Goal: Transaction & Acquisition: Purchase product/service

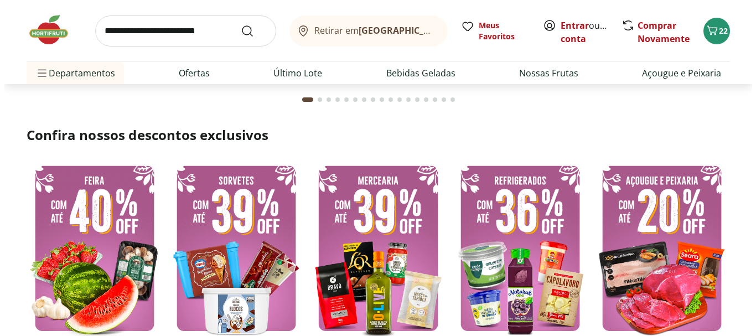
scroll to position [219, 0]
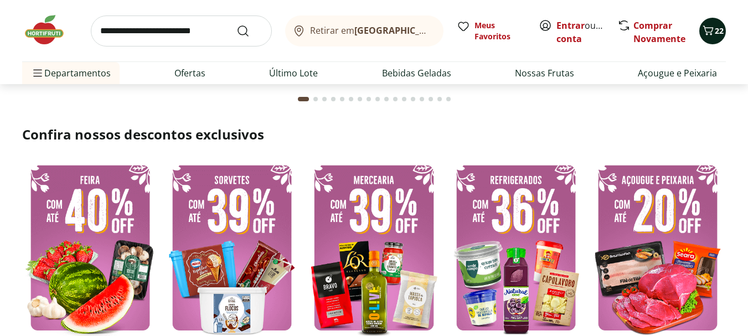
click at [705, 31] on icon "Carrinho" at bounding box center [707, 30] width 13 height 13
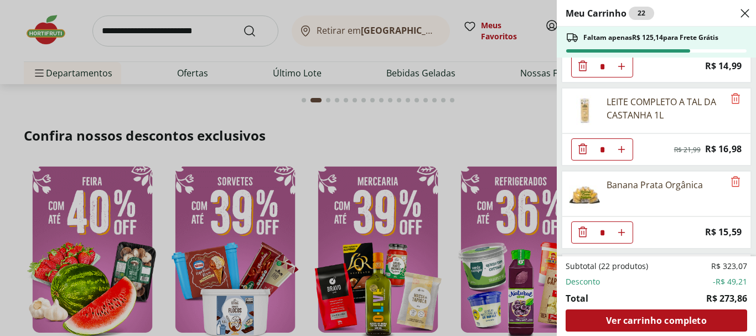
scroll to position [1253, 0]
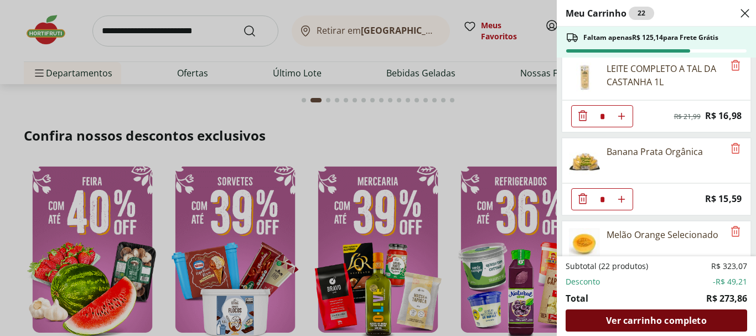
click at [613, 317] on span "Ver carrinho completo" at bounding box center [656, 320] width 100 height 9
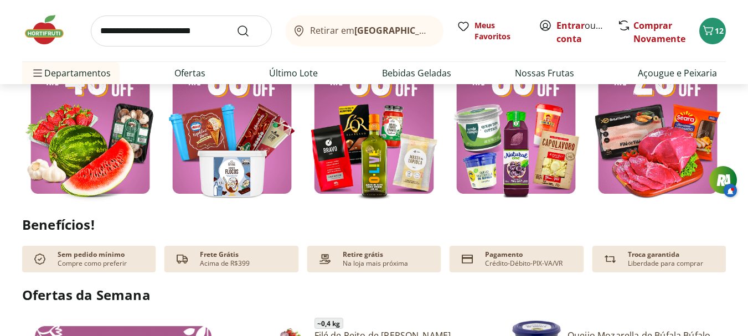
scroll to position [355, 0]
click at [108, 151] on img at bounding box center [90, 111] width 136 height 182
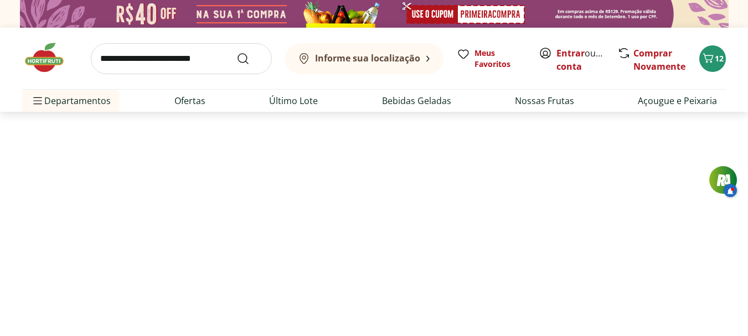
select select "**********"
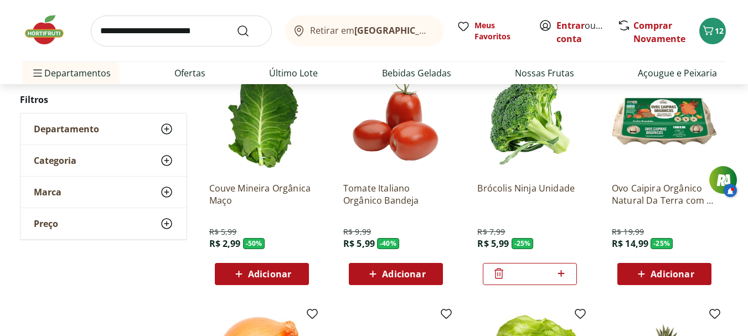
scroll to position [133, 0]
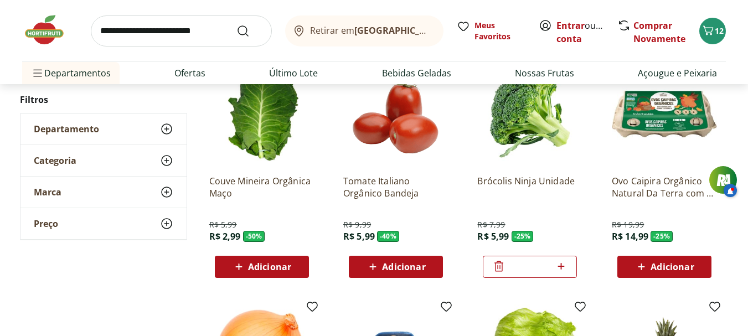
click at [255, 267] on span "Adicionar" at bounding box center [269, 266] width 43 height 9
click at [410, 267] on span "Adicionar" at bounding box center [403, 266] width 43 height 9
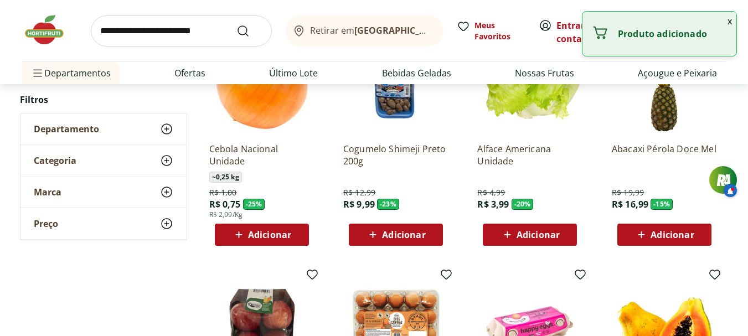
scroll to position [410, 0]
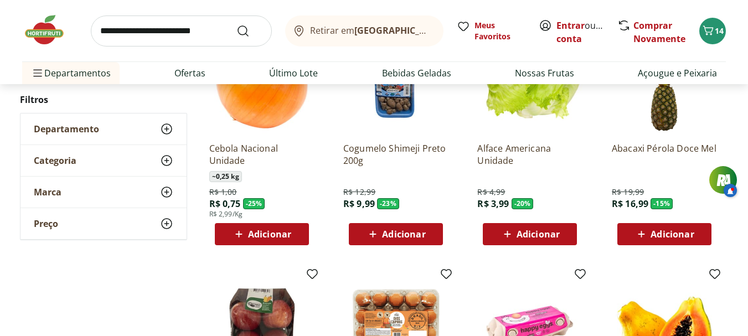
click at [420, 233] on span "Adicionar" at bounding box center [403, 234] width 43 height 9
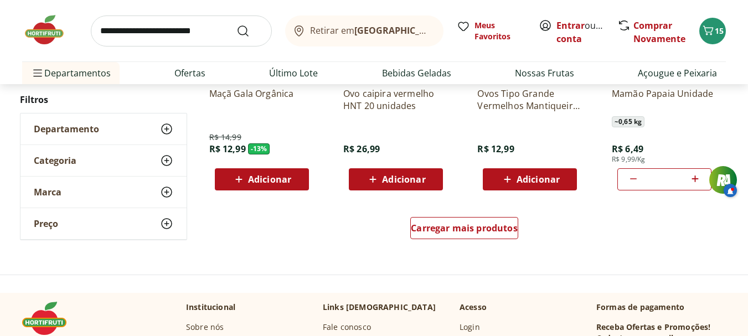
scroll to position [709, 0]
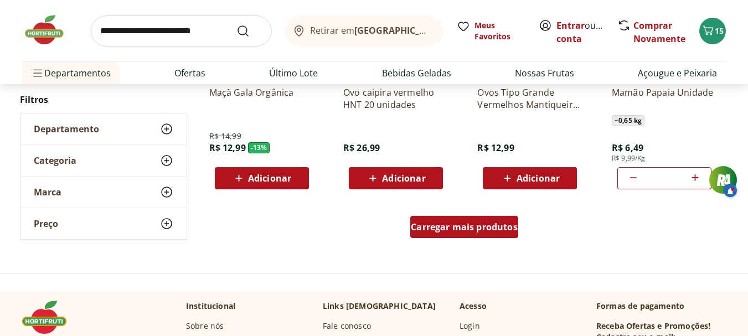
click at [494, 225] on span "Carregar mais produtos" at bounding box center [464, 227] width 107 height 9
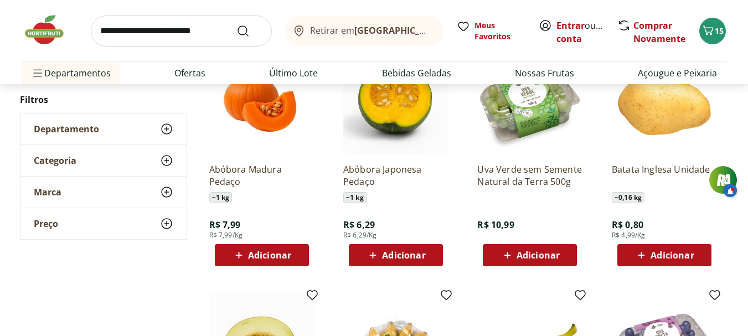
scroll to position [868, 0]
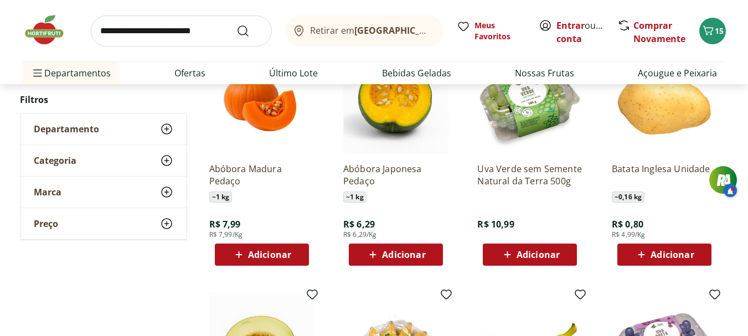
click at [514, 252] on icon at bounding box center [508, 254] width 14 height 13
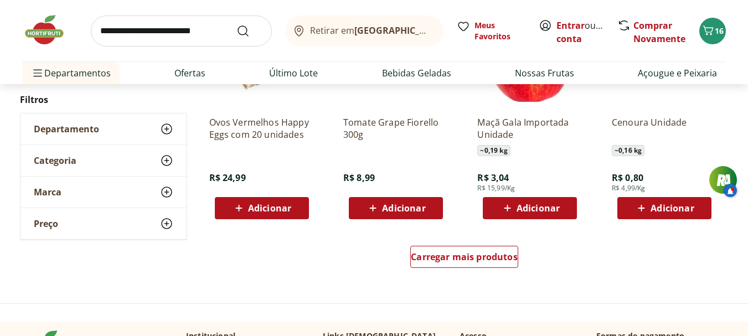
scroll to position [1402, 0]
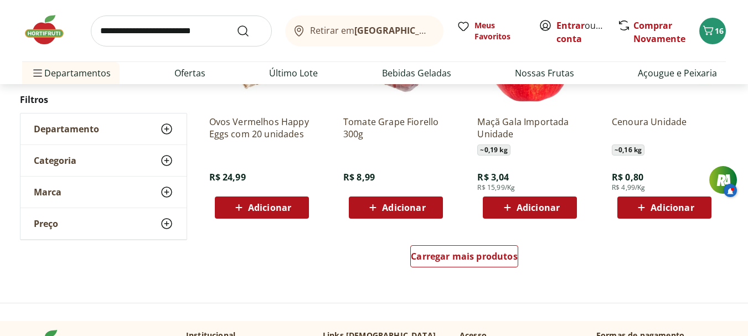
click at [658, 211] on span "Adicionar" at bounding box center [672, 207] width 43 height 9
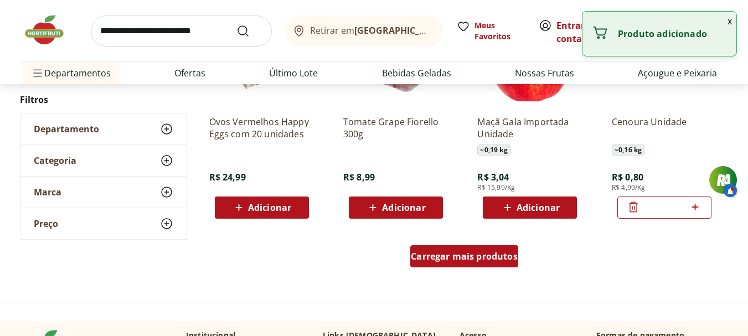
click at [497, 253] on span "Carregar mais produtos" at bounding box center [464, 256] width 107 height 9
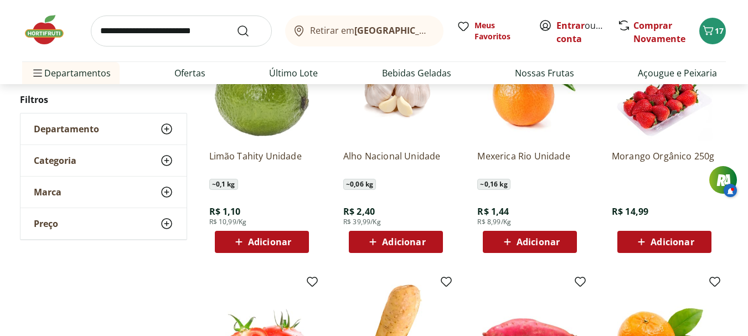
scroll to position [1603, 0]
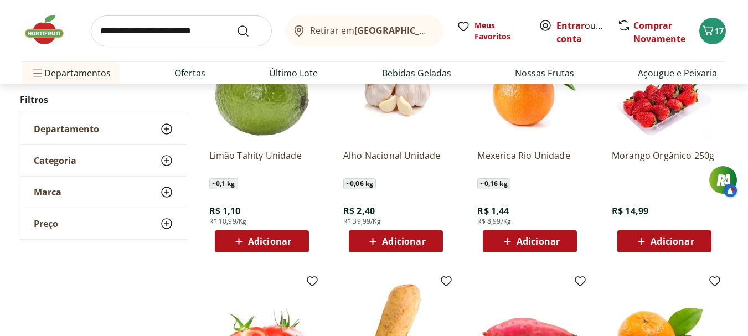
click at [656, 237] on span "Adicionar" at bounding box center [672, 241] width 43 height 9
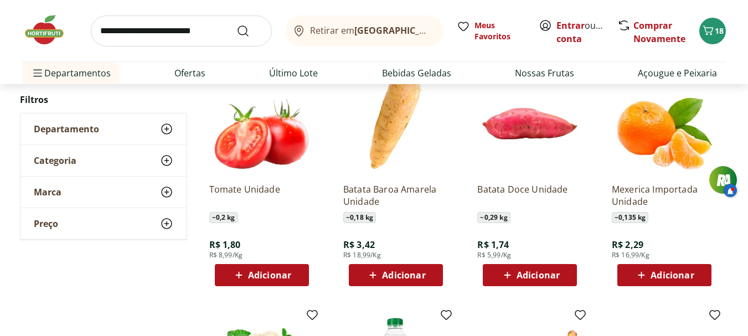
scroll to position [1815, 0]
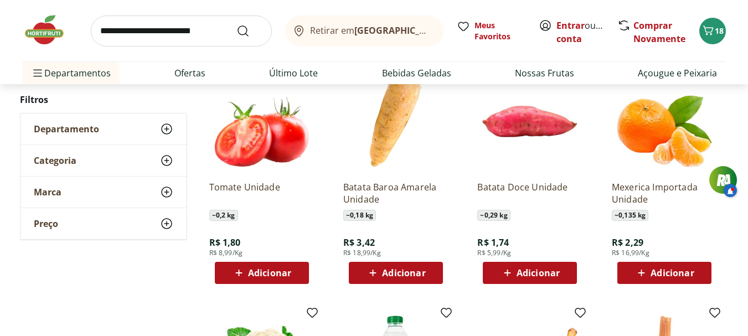
click at [401, 269] on span "Adicionar" at bounding box center [403, 273] width 43 height 9
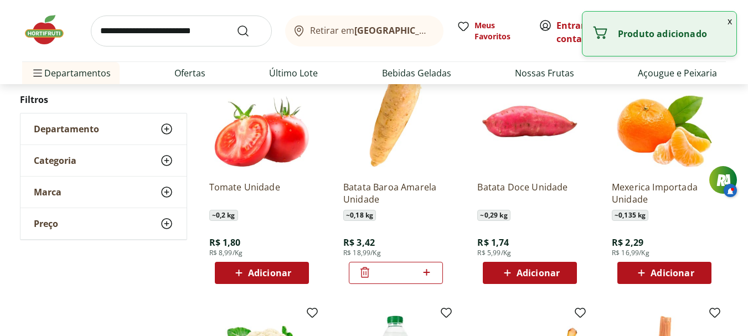
click at [429, 273] on icon at bounding box center [427, 272] width 7 height 7
type input "*"
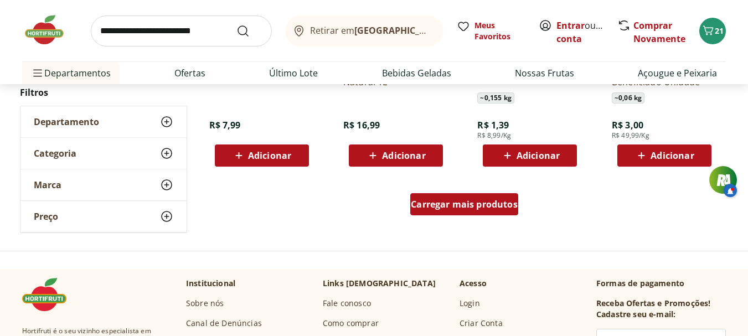
scroll to position [2176, 0]
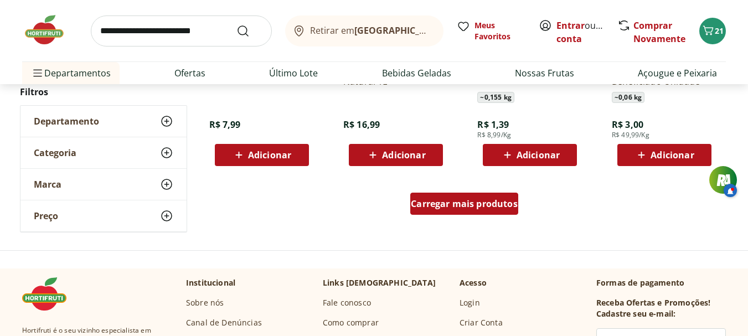
click at [487, 200] on span "Carregar mais produtos" at bounding box center [464, 203] width 107 height 9
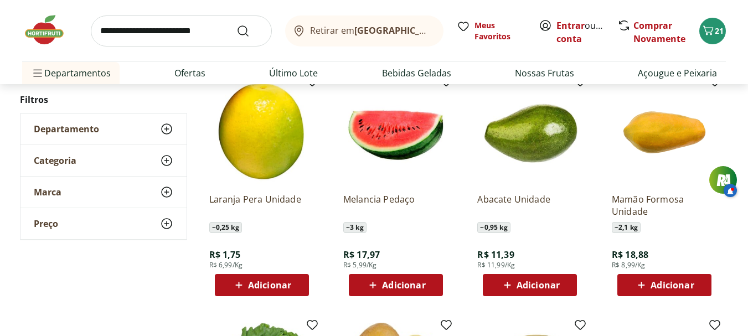
scroll to position [2291, 0]
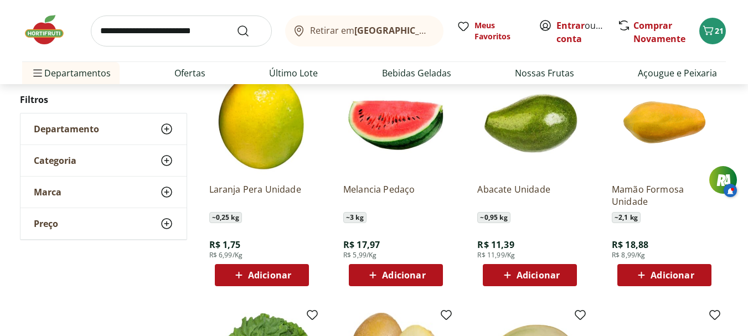
click at [505, 275] on icon at bounding box center [508, 275] width 14 height 13
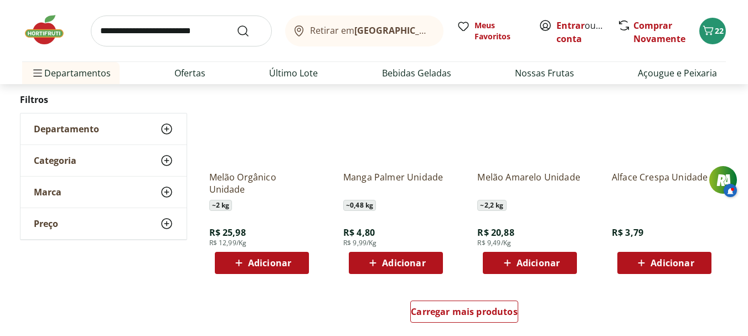
scroll to position [2792, 0]
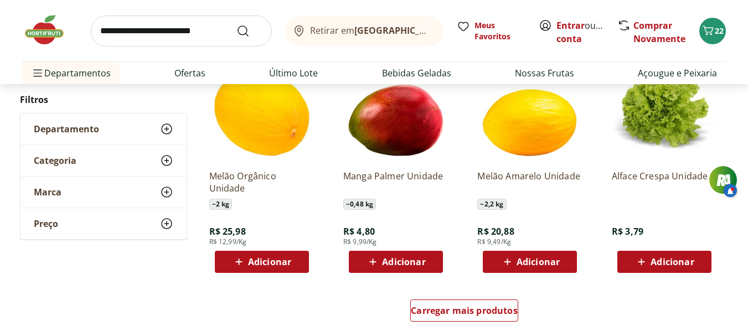
click at [400, 263] on span "Adicionar" at bounding box center [403, 261] width 43 height 9
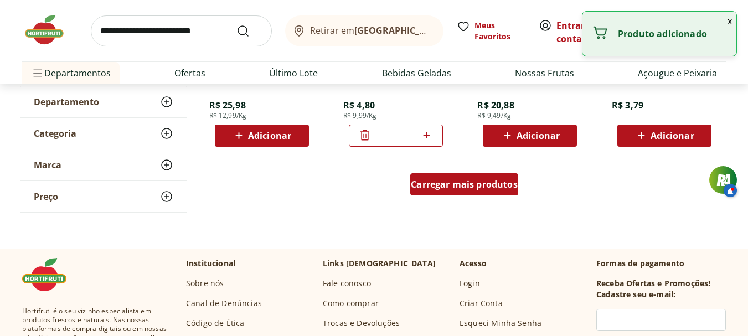
scroll to position [2918, 0]
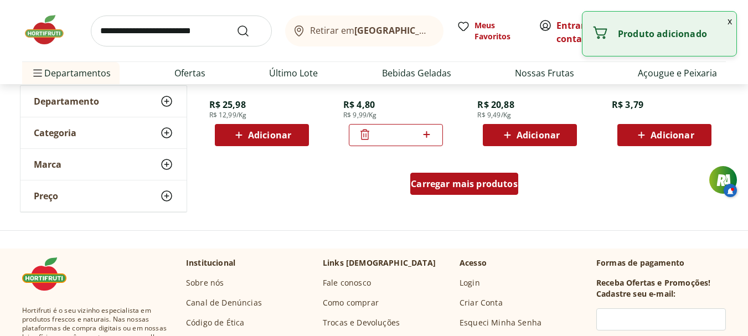
click at [493, 185] on span "Carregar mais produtos" at bounding box center [464, 183] width 107 height 9
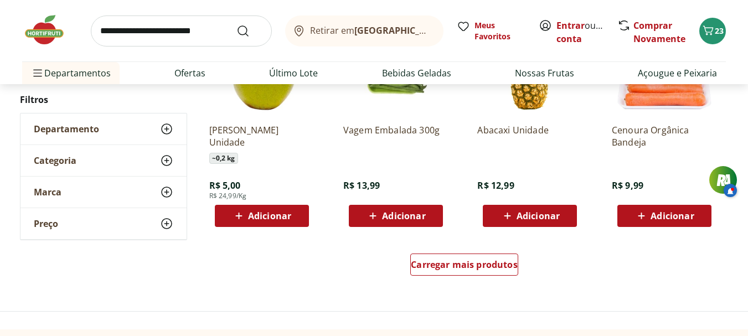
scroll to position [3561, 0]
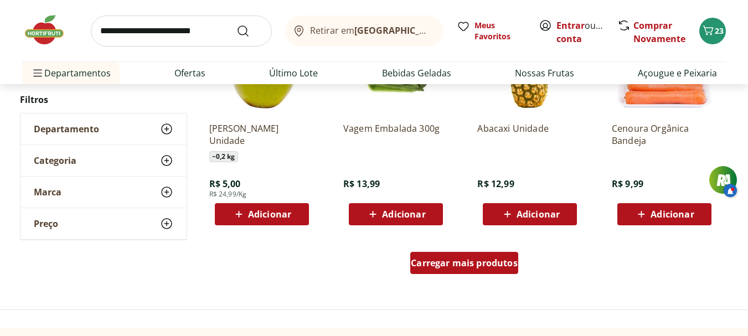
click at [462, 267] on span "Carregar mais produtos" at bounding box center [464, 263] width 107 height 9
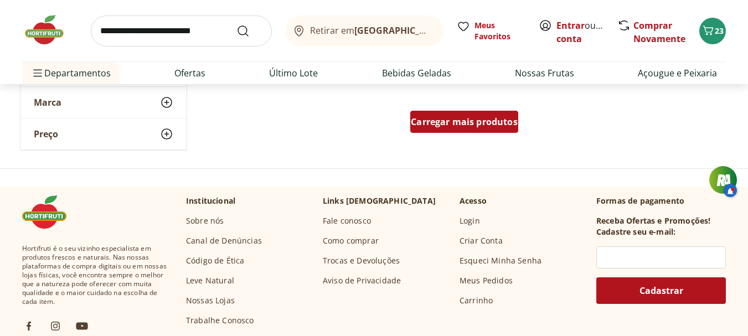
scroll to position [4425, 0]
click at [490, 117] on span "Carregar mais produtos" at bounding box center [464, 121] width 107 height 9
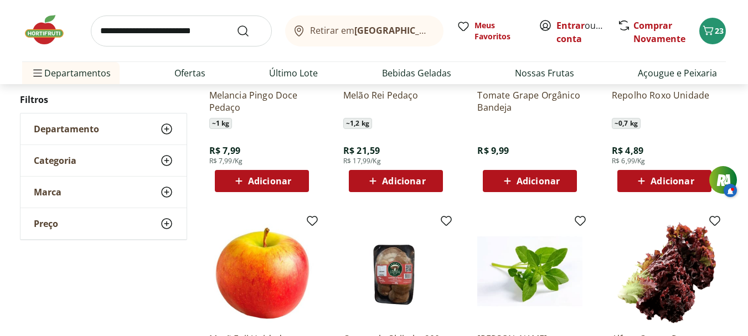
scroll to position [4794, 0]
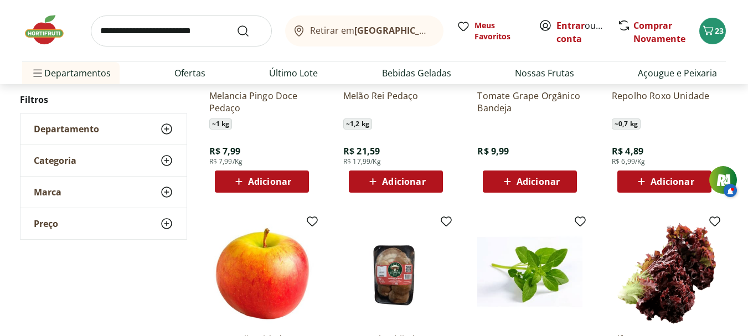
click at [534, 177] on span "Adicionar" at bounding box center [538, 181] width 43 height 9
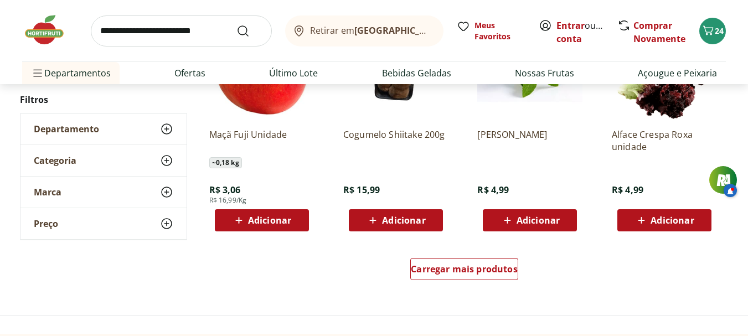
scroll to position [5043, 0]
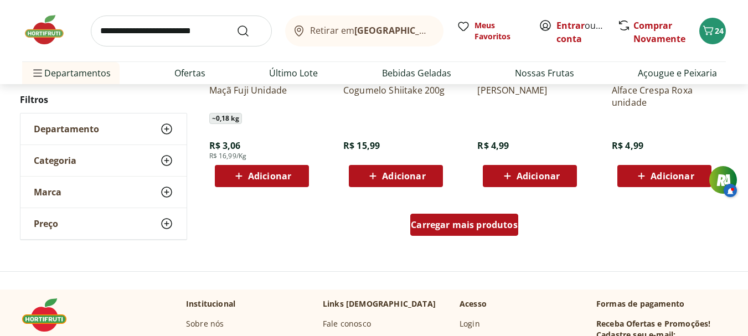
click at [472, 229] on span "Carregar mais produtos" at bounding box center [464, 224] width 107 height 9
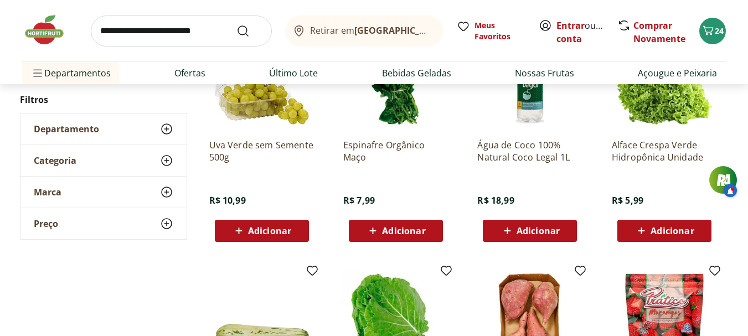
scroll to position [5224, 0]
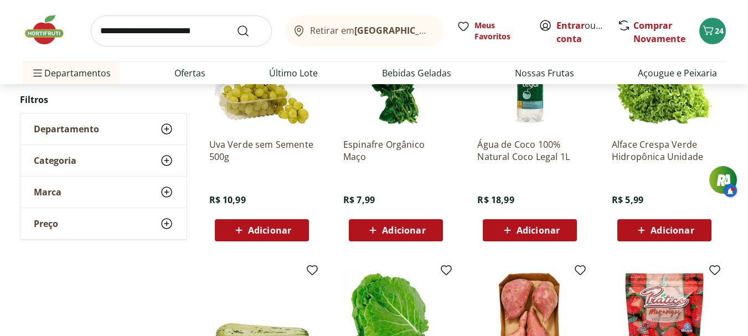
click at [266, 231] on span "Adicionar" at bounding box center [269, 230] width 43 height 9
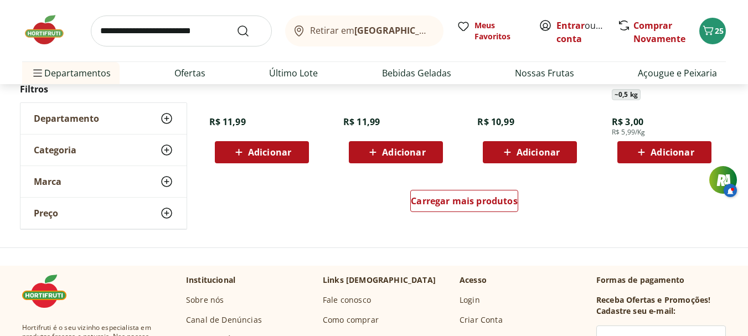
scroll to position [5790, 0]
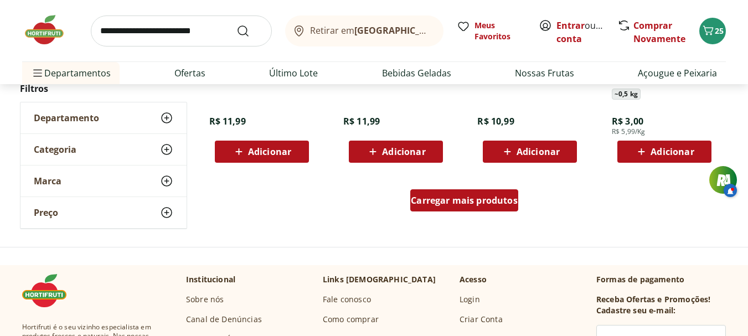
click at [480, 196] on span "Carregar mais produtos" at bounding box center [464, 200] width 107 height 9
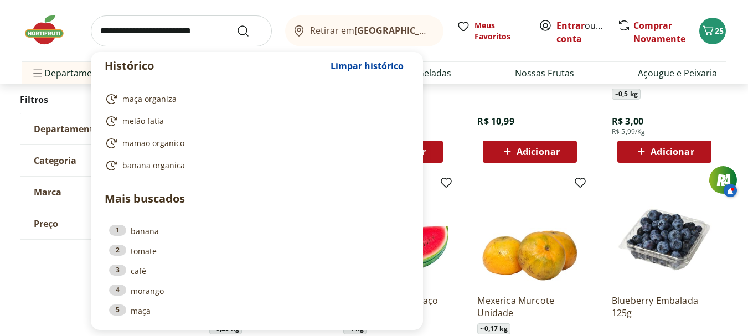
click at [135, 38] on input "search" at bounding box center [181, 31] width 181 height 31
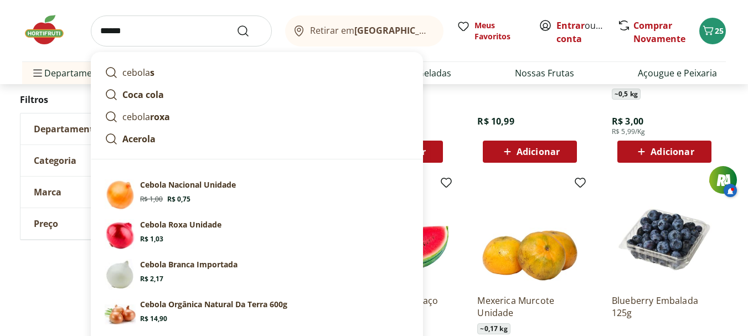
type input "******"
click at [236, 24] on button "Submit Search" at bounding box center [249, 30] width 27 height 13
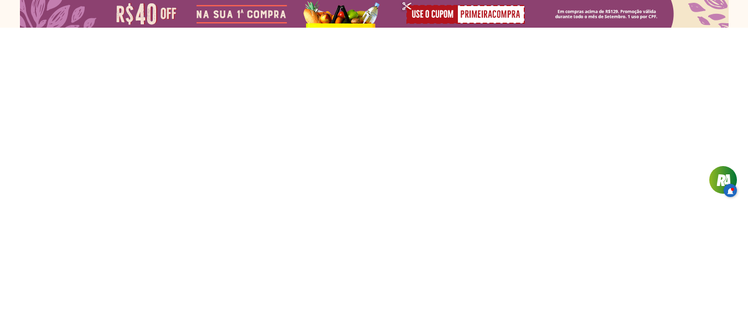
select select "**********"
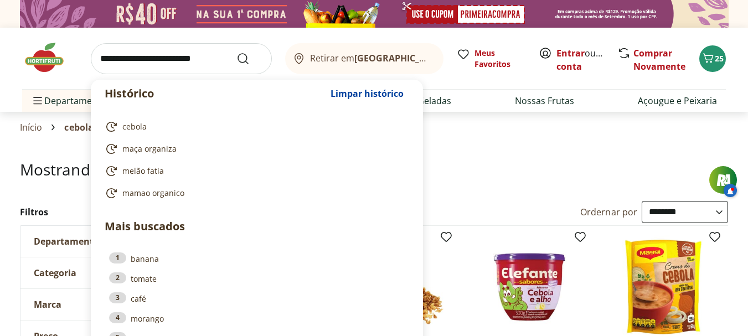
click at [161, 53] on input "search" at bounding box center [181, 58] width 181 height 31
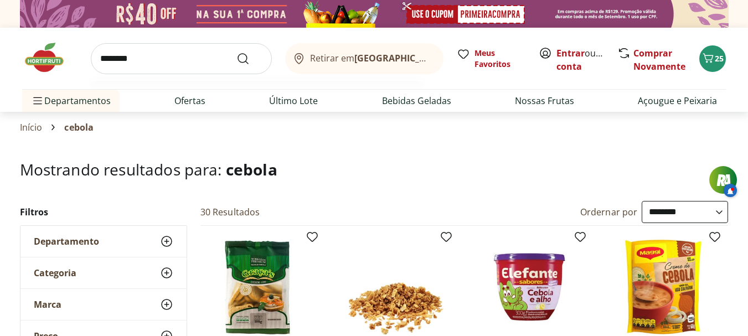
type input "********"
click at [236, 52] on button "Submit Search" at bounding box center [249, 58] width 27 height 13
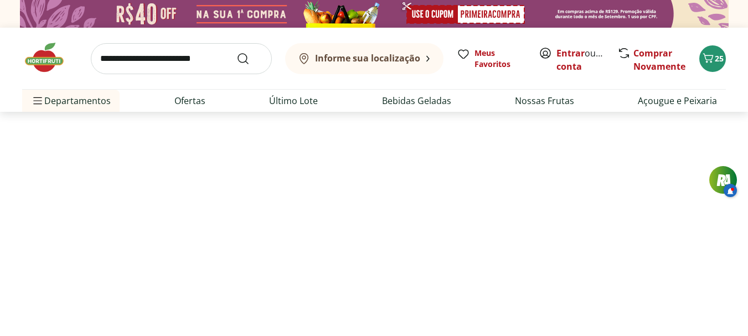
select select "**********"
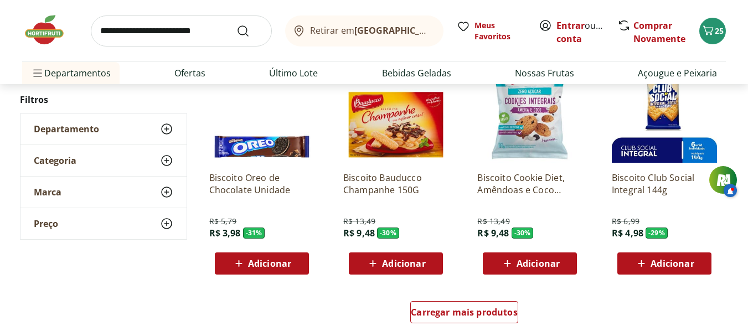
scroll to position [689, 0]
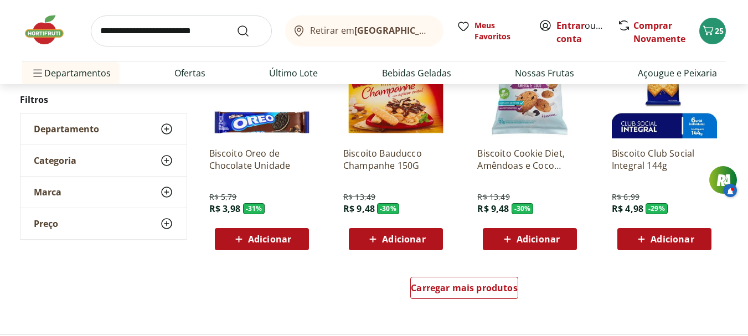
click at [258, 238] on span "Adicionar" at bounding box center [269, 239] width 43 height 9
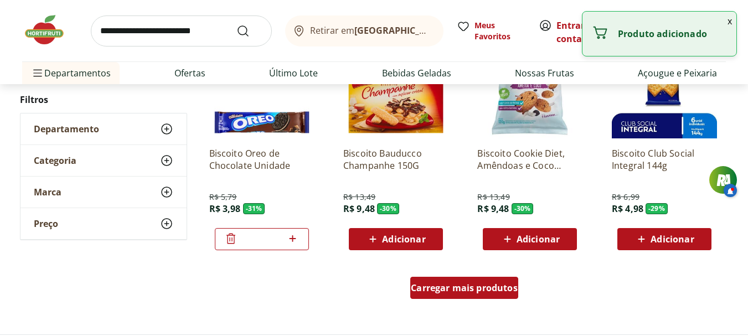
click at [440, 286] on span "Carregar mais produtos" at bounding box center [464, 287] width 107 height 9
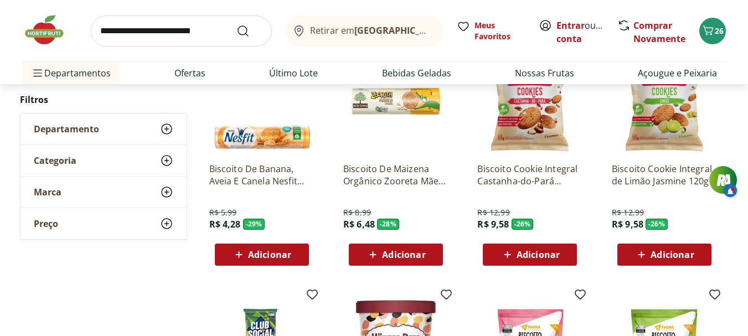
scroll to position [907, 0]
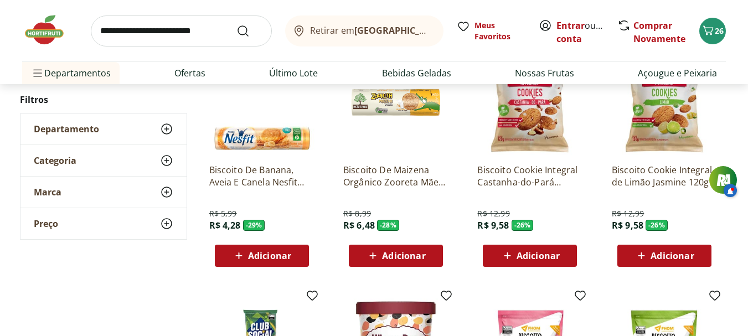
click at [406, 254] on span "Adicionar" at bounding box center [403, 255] width 43 height 9
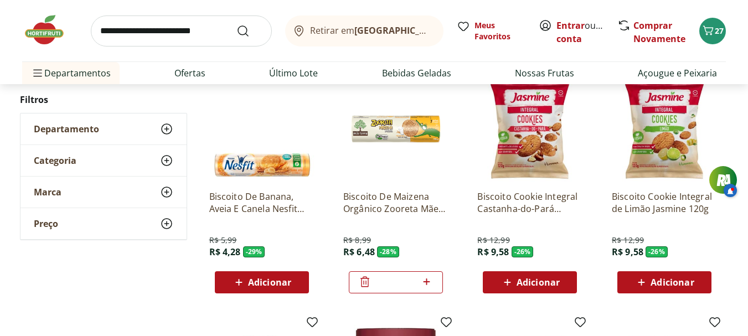
scroll to position [880, 0]
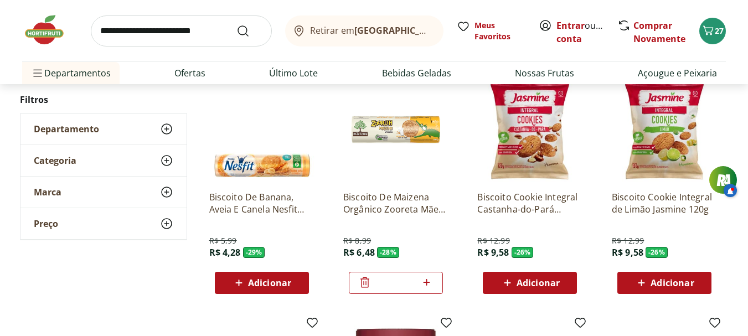
click at [515, 292] on div "Adicionar" at bounding box center [530, 283] width 76 height 20
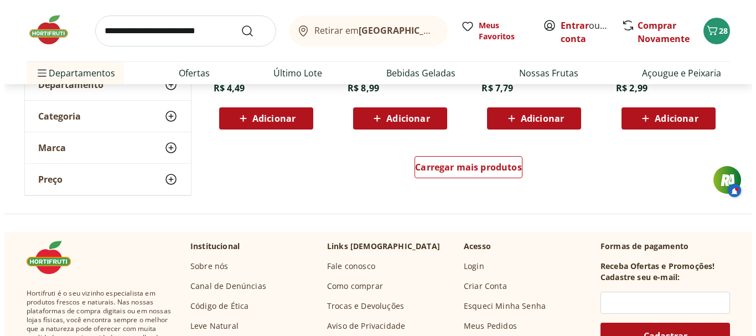
scroll to position [1532, 0]
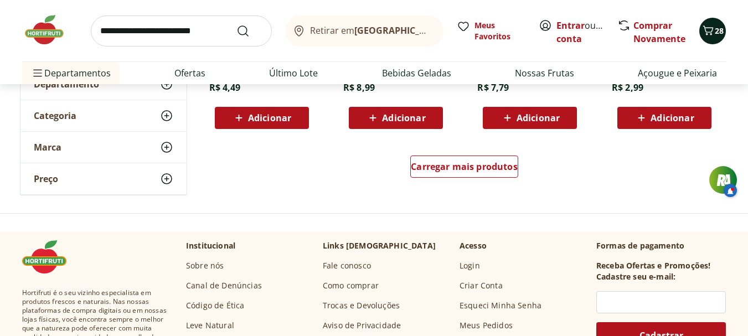
click at [711, 24] on icon "Carrinho" at bounding box center [707, 30] width 13 height 13
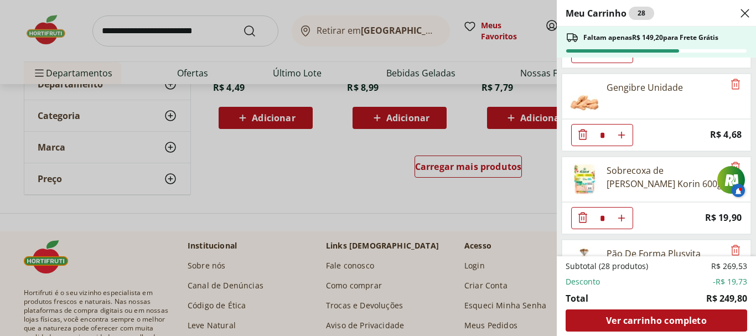
scroll to position [239, 0]
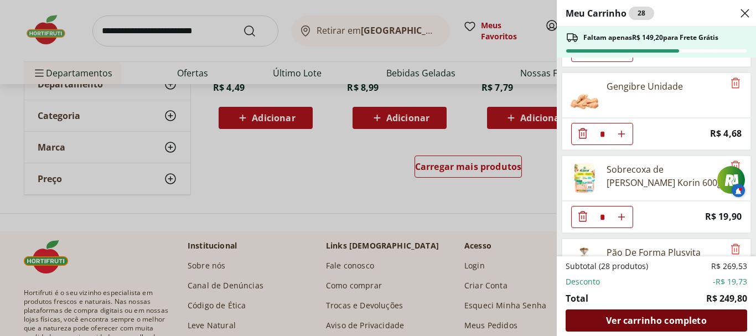
click at [624, 322] on span "Ver carrinho completo" at bounding box center [656, 320] width 100 height 9
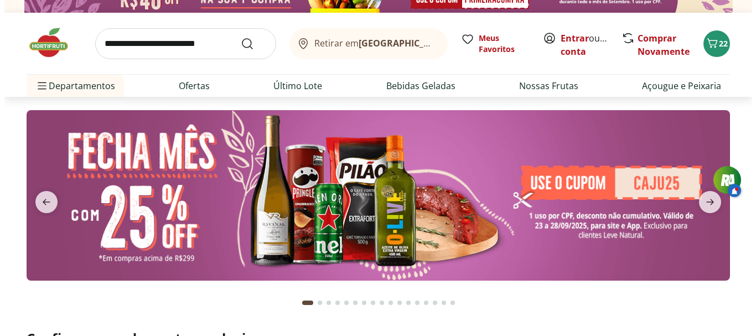
scroll to position [13, 0]
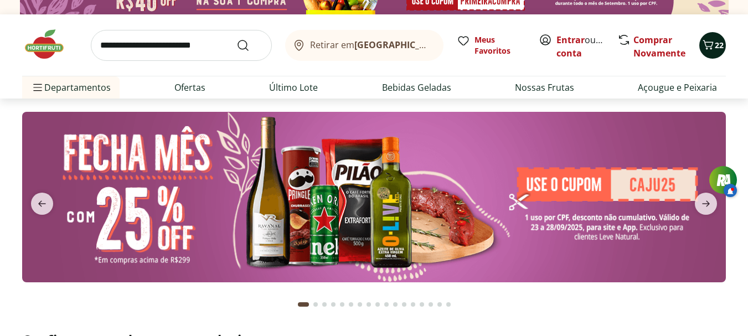
click at [710, 40] on icon "Carrinho" at bounding box center [707, 44] width 13 height 13
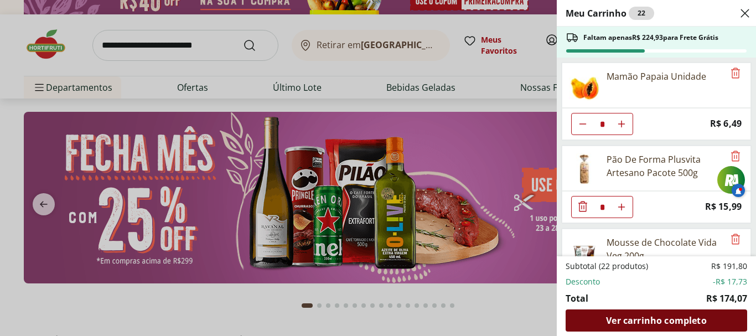
click at [638, 318] on span "Ver carrinho completo" at bounding box center [656, 320] width 100 height 9
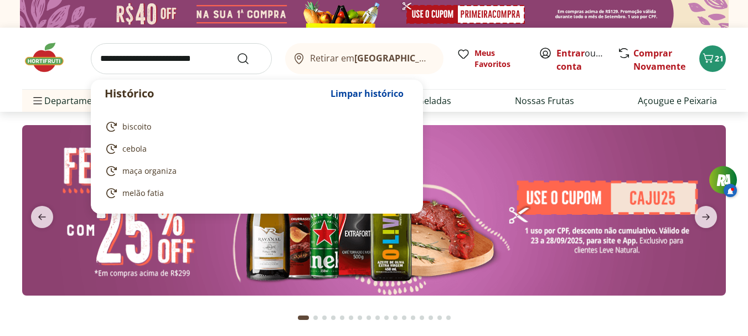
click at [177, 60] on input "search" at bounding box center [181, 58] width 181 height 31
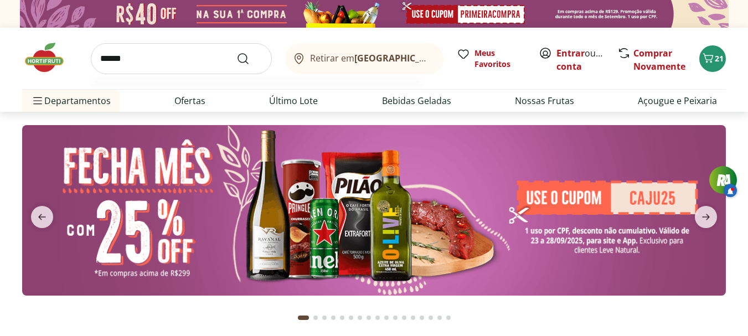
type input "******"
click at [236, 52] on button "Submit Search" at bounding box center [249, 58] width 27 height 13
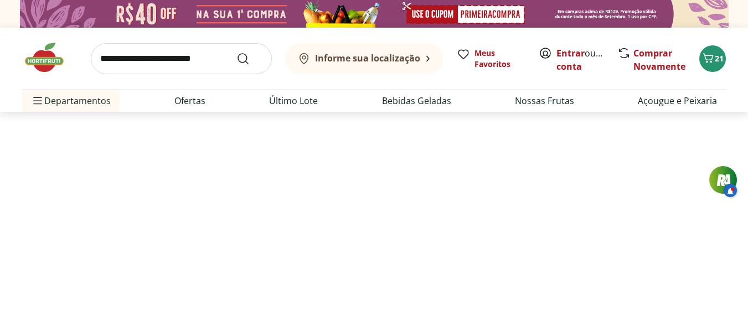
select select "**********"
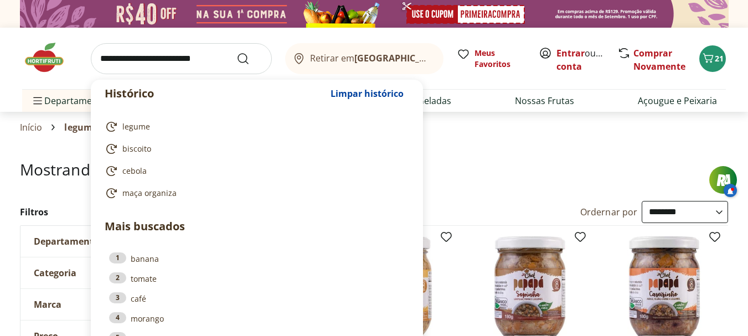
click at [184, 60] on input "search" at bounding box center [181, 58] width 181 height 31
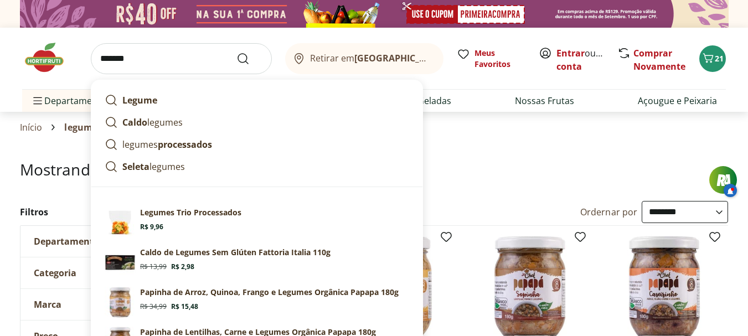
type input "*******"
click at [236, 52] on button "Submit Search" at bounding box center [249, 58] width 27 height 13
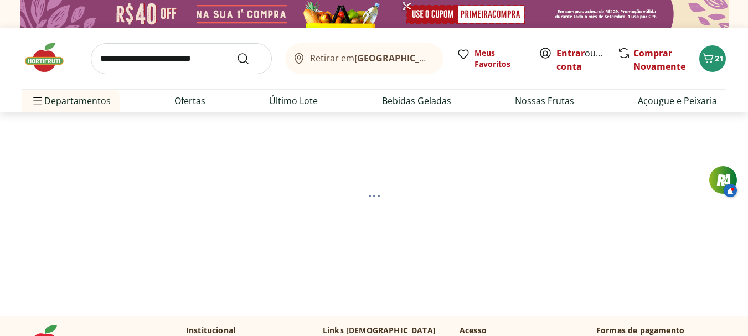
select select "**********"
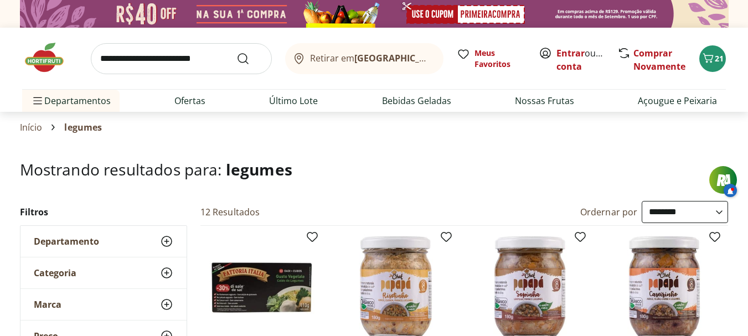
click at [47, 53] on img at bounding box center [49, 57] width 55 height 33
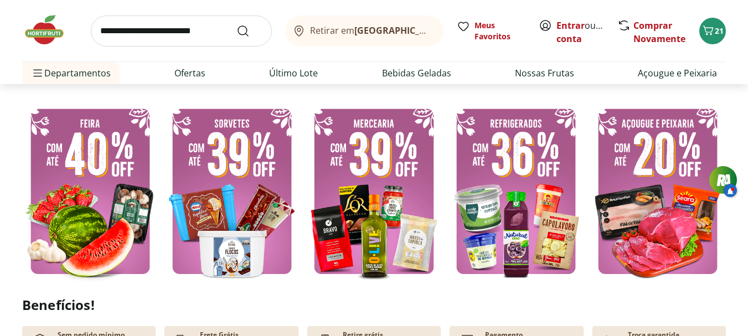
scroll to position [276, 0]
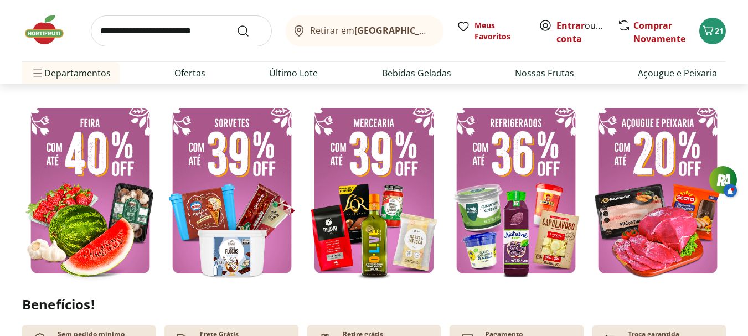
click at [104, 207] on img at bounding box center [90, 191] width 136 height 182
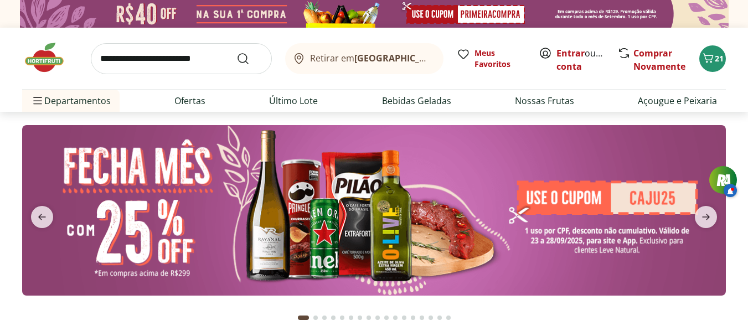
select select "**********"
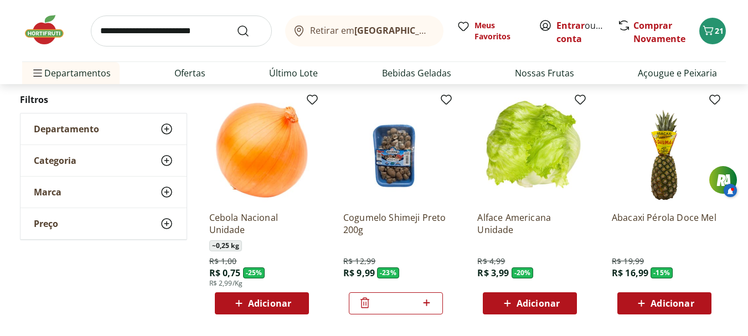
scroll to position [367, 0]
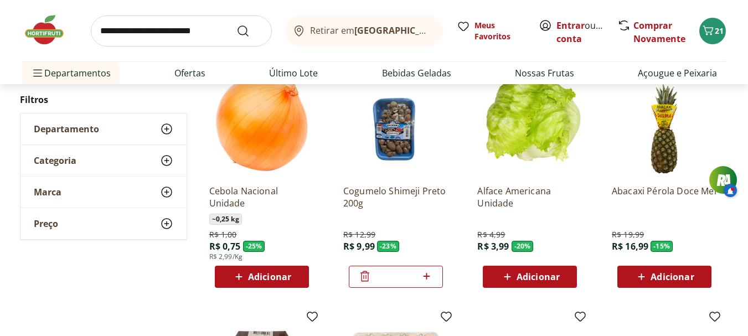
click at [271, 270] on div "Adicionar" at bounding box center [262, 277] width 76 height 20
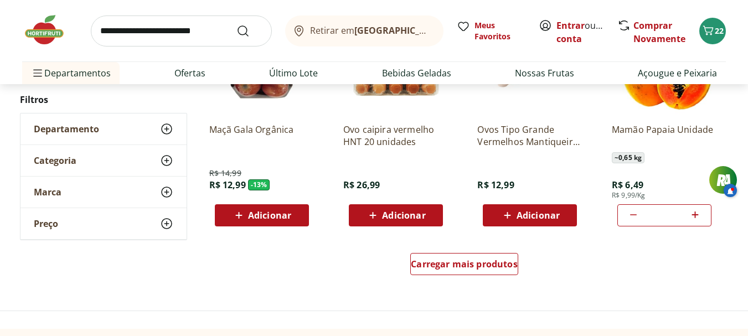
scroll to position [673, 0]
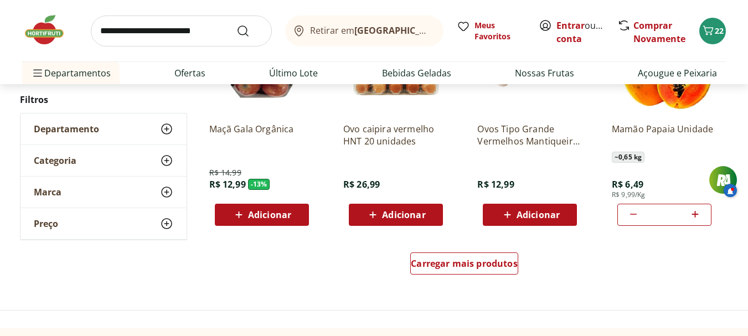
click at [458, 282] on div "Carregar mais produtos" at bounding box center [464, 265] width 537 height 53
click at [480, 264] on span "Carregar mais produtos" at bounding box center [464, 263] width 107 height 9
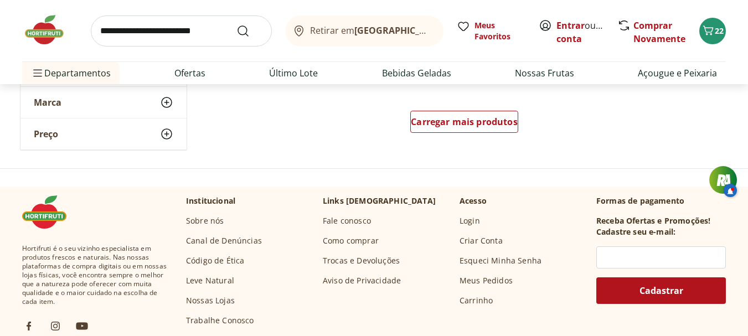
scroll to position [1537, 0]
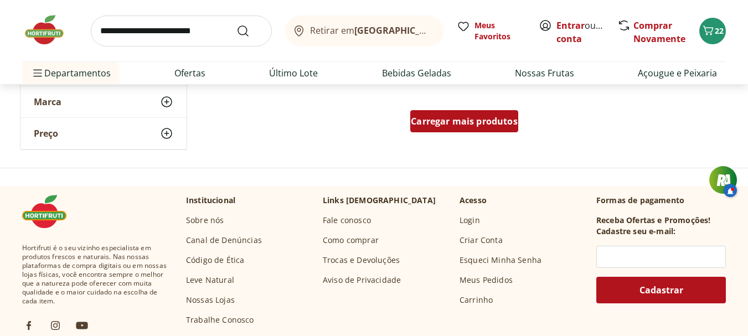
click at [481, 119] on span "Carregar mais produtos" at bounding box center [464, 121] width 107 height 9
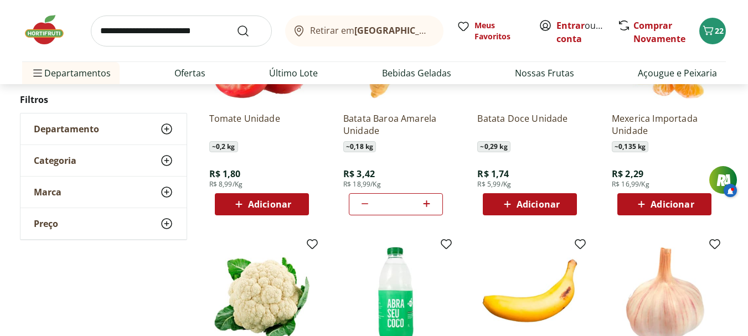
scroll to position [1884, 0]
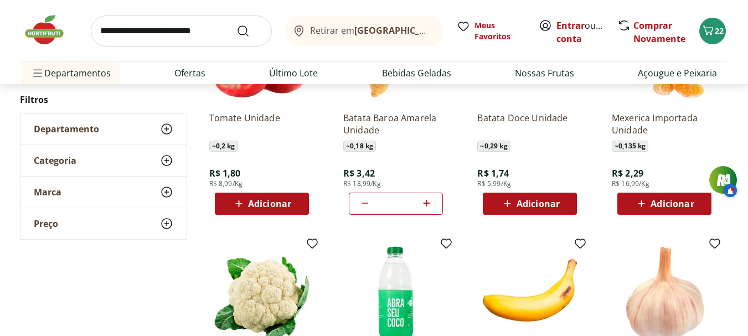
click at [690, 202] on span "Adicionar" at bounding box center [672, 203] width 43 height 9
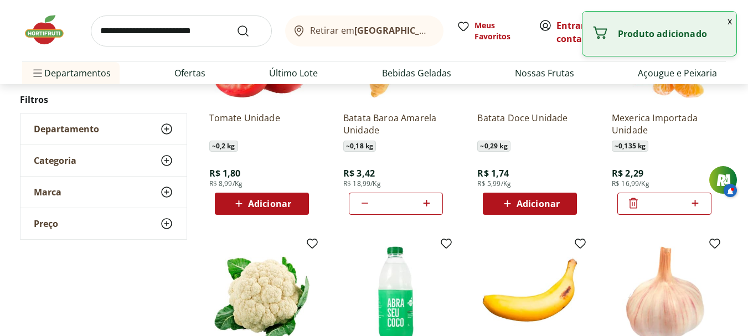
click at [694, 202] on icon at bounding box center [695, 203] width 14 height 13
type input "*"
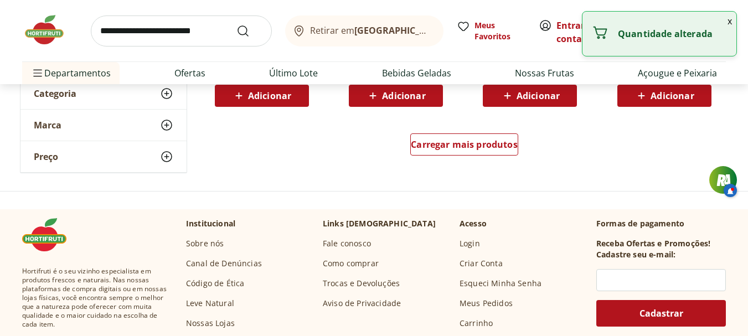
scroll to position [2240, 0]
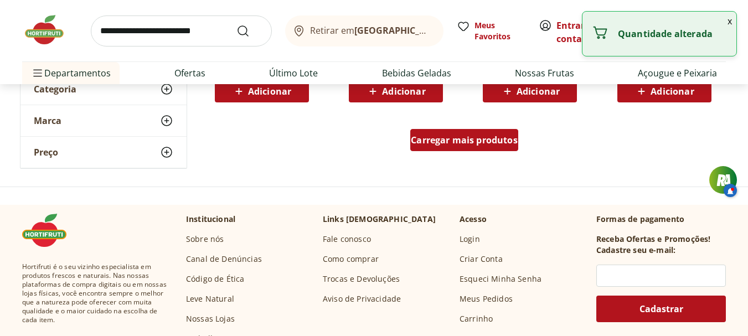
click at [472, 148] on div "Carregar mais produtos" at bounding box center [464, 140] width 108 height 22
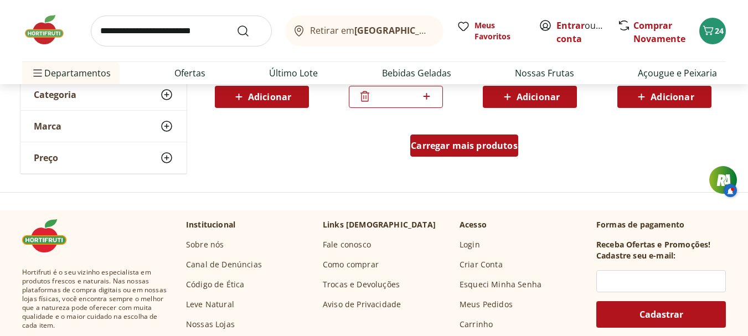
scroll to position [2957, 0]
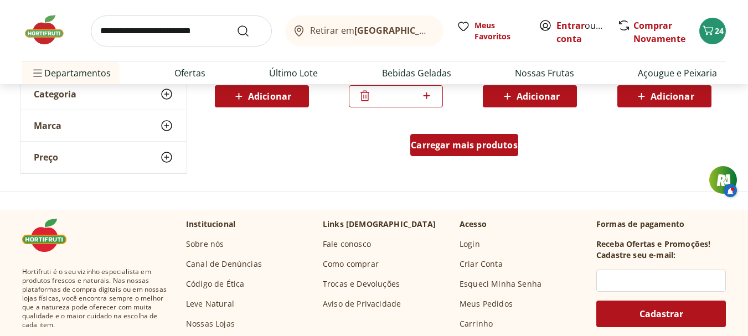
click at [472, 141] on span "Carregar mais produtos" at bounding box center [464, 145] width 107 height 9
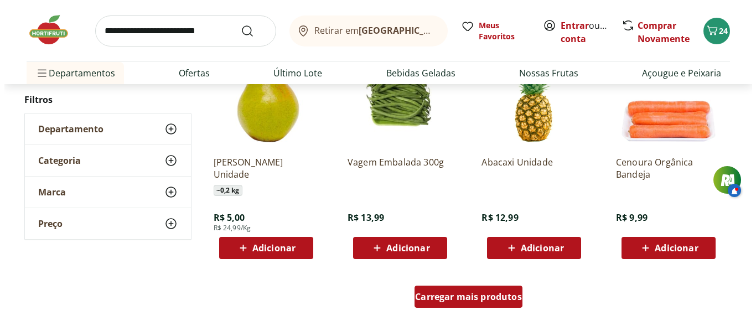
scroll to position [3528, 0]
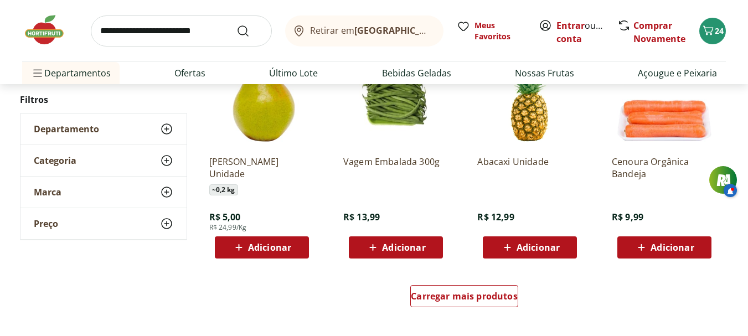
click at [407, 246] on span "Adicionar" at bounding box center [403, 247] width 43 height 9
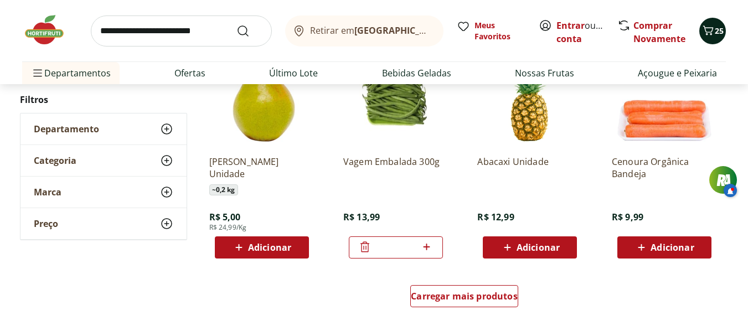
click at [711, 33] on icon "Carrinho" at bounding box center [708, 29] width 11 height 9
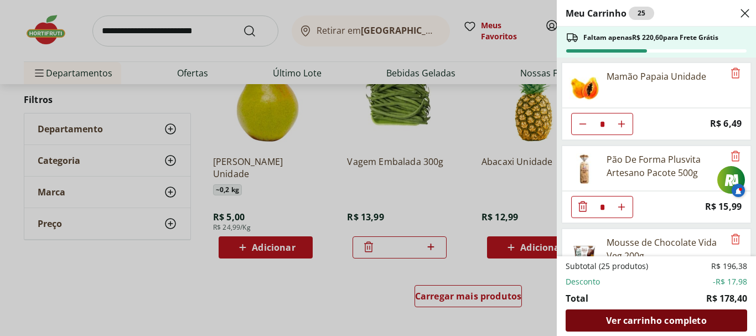
click at [686, 313] on div "Ver carrinho completo" at bounding box center [657, 320] width 182 height 22
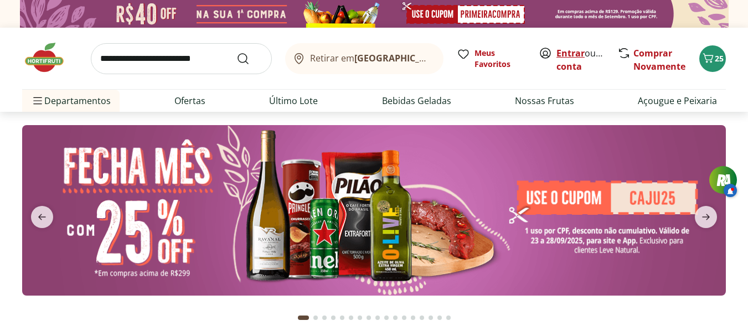
click at [570, 52] on link "Entrar" at bounding box center [570, 53] width 28 height 12
click at [714, 61] on icon "Carrinho" at bounding box center [707, 57] width 13 height 13
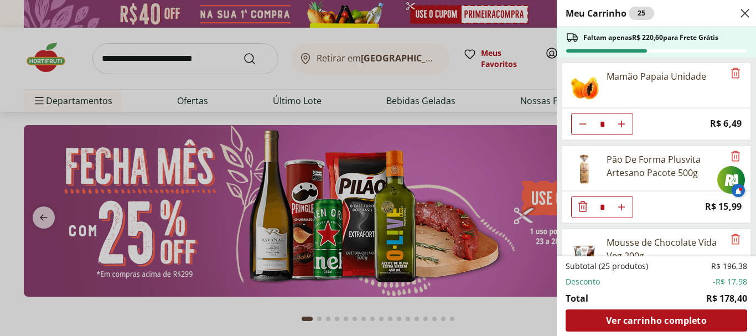
click at [649, 319] on span "Ver carrinho completo" at bounding box center [656, 320] width 100 height 9
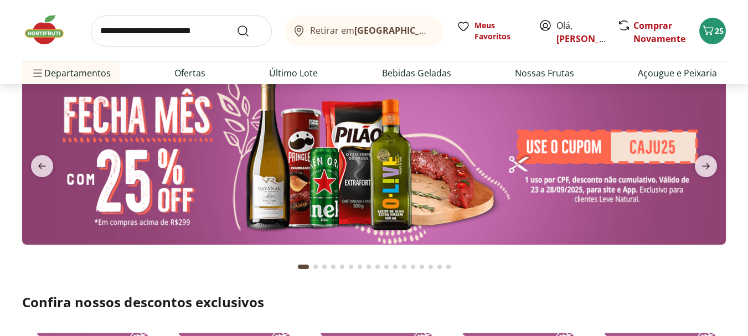
scroll to position [51, 0]
